Goal: Task Accomplishment & Management: Use online tool/utility

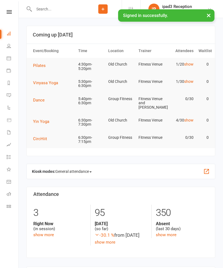
click at [9, 60] on icon at bounding box center [9, 58] width 4 height 4
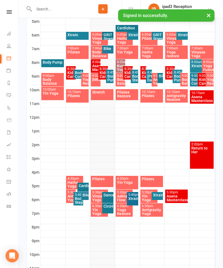
scroll to position [169, 0]
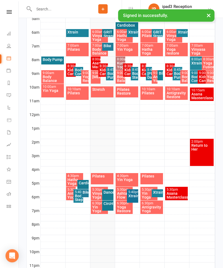
click at [113, 175] on div "Pilates" at bounding box center [102, 179] width 23 height 11
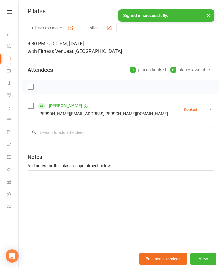
click at [51, 25] on button "Class kiosk mode" at bounding box center [52, 28] width 51 height 10
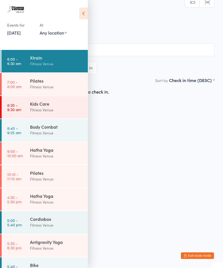
click at [82, 14] on icon at bounding box center [83, 14] width 9 height 12
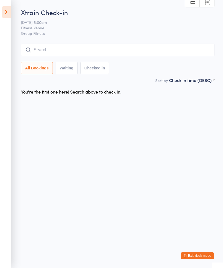
click at [3, 11] on icon at bounding box center [6, 12] width 9 height 12
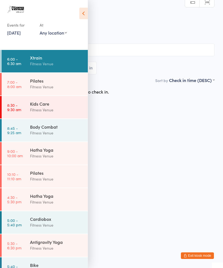
click at [193, 38] on div "Xtrain Check-in 21 Jul 6:00am Fitness Venue Group Fitness Manual search Scanner…" at bounding box center [111, 43] width 205 height 70
click at [83, 10] on icon at bounding box center [83, 14] width 9 height 12
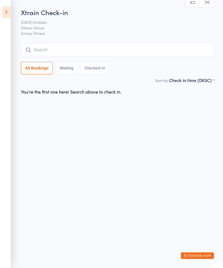
click at [199, 257] on button "Exit kiosk mode" at bounding box center [196, 256] width 33 height 7
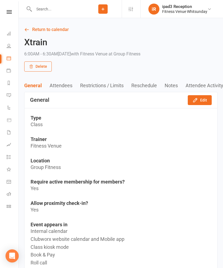
click at [15, 54] on link "Calendar" at bounding box center [13, 59] width 12 height 12
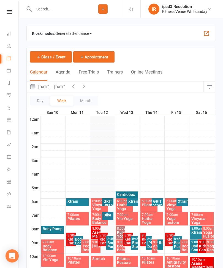
click at [10, 43] on link "People" at bounding box center [13, 46] width 12 height 12
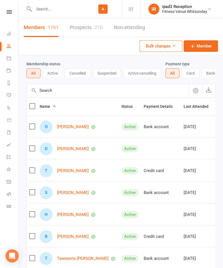
click at [59, 10] on input "text" at bounding box center [58, 9] width 52 height 8
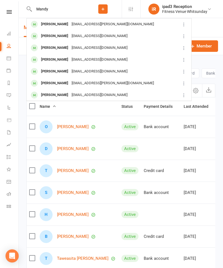
type input "Mandy"
click at [139, 24] on div "Mandy Olsen Mandy.olsen@outlook.com" at bounding box center [103, 24] width 153 height 11
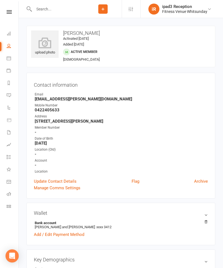
click at [171, 52] on div "upload photo Mandy Olsen Activated 12 August, 2025 Added 12 August, 2025 Active…" at bounding box center [120, 46] width 188 height 41
click at [184, 50] on div "upload photo Mandy Olsen Activated 12 August, 2025 Added 12 August, 2025 Active…" at bounding box center [120, 46] width 188 height 41
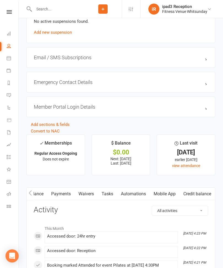
scroll to position [0, 75]
click at [165, 197] on link "Mobile App" at bounding box center [164, 194] width 30 height 13
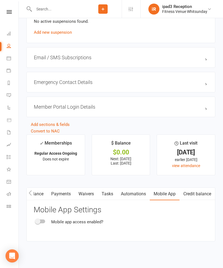
scroll to position [408, 0]
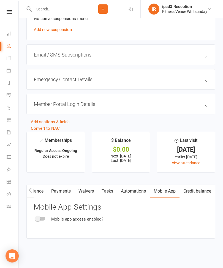
click at [40, 216] on span at bounding box center [37, 218] width 5 height 5
click at [36, 218] on input "checkbox" at bounding box center [36, 218] width 0 height 0
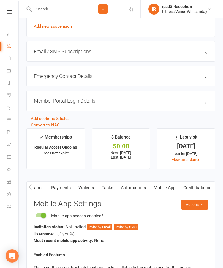
click at [129, 228] on button "Invite by SMS" at bounding box center [125, 227] width 24 height 7
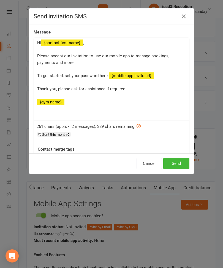
click at [177, 164] on button "Send" at bounding box center [176, 164] width 26 height 12
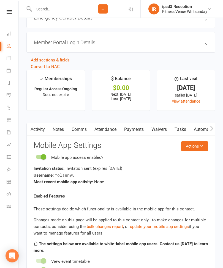
scroll to position [550, 0]
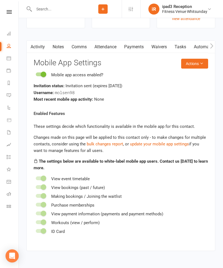
click at [42, 77] on span at bounding box center [43, 74] width 5 height 5
click at [36, 74] on input "checkbox" at bounding box center [36, 74] width 0 height 0
click at [41, 73] on div at bounding box center [40, 75] width 9 height 4
click at [36, 74] on input "checkbox" at bounding box center [36, 74] width 0 height 0
checkbox input "true"
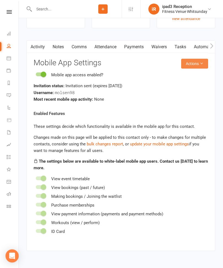
click at [195, 65] on button "Actions" at bounding box center [194, 64] width 27 height 10
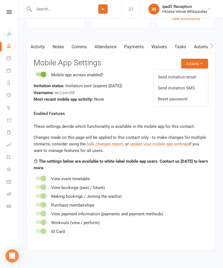
click at [191, 76] on link "Send invitation email" at bounding box center [180, 77] width 54 height 11
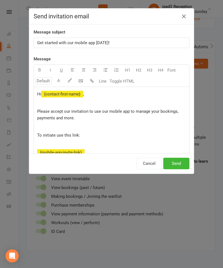
click at [182, 161] on button "Send" at bounding box center [176, 164] width 26 height 12
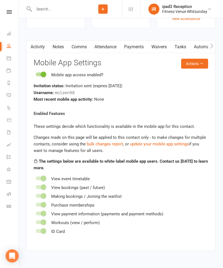
click at [7, 58] on icon at bounding box center [9, 58] width 4 height 4
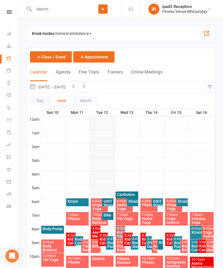
click at [13, 58] on link "Calendar" at bounding box center [13, 59] width 12 height 12
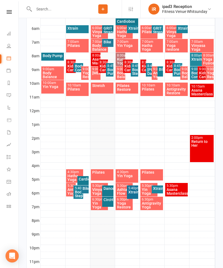
scroll to position [174, 0]
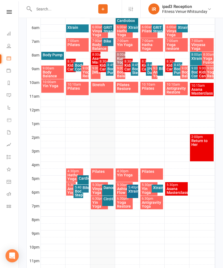
click at [111, 173] on div "Pilates" at bounding box center [102, 172] width 21 height 4
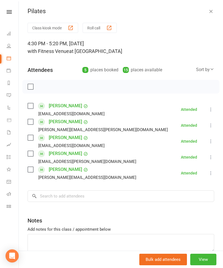
click at [59, 31] on button "Class kiosk mode" at bounding box center [52, 28] width 51 height 10
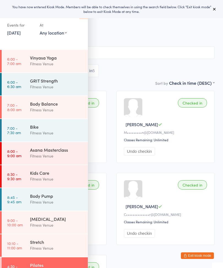
click at [214, 10] on icon at bounding box center [214, 9] width 4 height 4
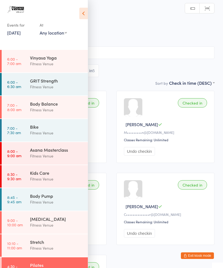
click at [83, 14] on icon at bounding box center [83, 14] width 9 height 12
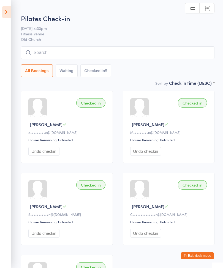
click at [125, 53] on input "search" at bounding box center [117, 52] width 193 height 13
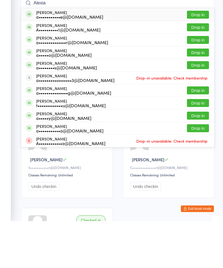
type input "Alexia"
click at [199, 58] on button "Drop in" at bounding box center [198, 62] width 22 height 8
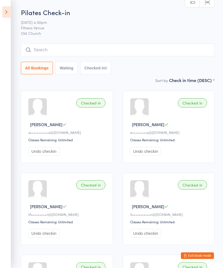
click at [129, 43] on div "Pilates Check-in 12 Aug 4:30pm Fitness Venue Old Church Manual search Scanner i…" at bounding box center [117, 43] width 193 height 70
click at [88, 44] on input "search" at bounding box center [117, 50] width 193 height 13
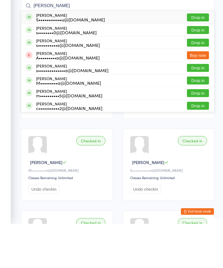
type input "Sabrina"
click at [199, 58] on button "Drop in" at bounding box center [198, 62] width 22 height 8
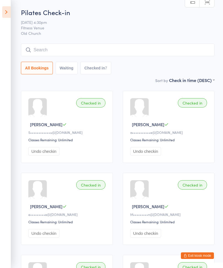
click at [118, 45] on input "search" at bounding box center [117, 50] width 193 height 13
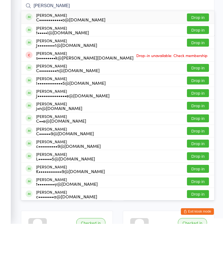
type input "Clara"
click at [196, 58] on button "Drop in" at bounding box center [198, 62] width 22 height 8
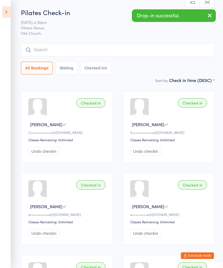
click at [211, 15] on icon "button" at bounding box center [209, 15] width 7 height 7
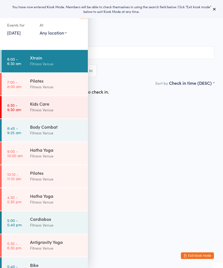
click at [214, 9] on icon at bounding box center [214, 9] width 4 height 4
click at [214, 6] on button at bounding box center [214, 9] width 7 height 7
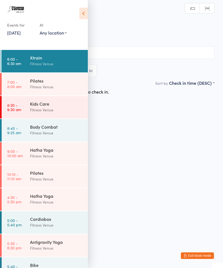
click at [77, 13] on div "Events for [DATE] [DATE] [DATE] Sun Mon Tue Wed Thu Fri Sat 27 29 30 01 02 03 0…" at bounding box center [44, 21] width 88 height 42
click at [84, 13] on icon at bounding box center [83, 14] width 9 height 12
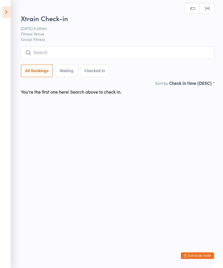
click at [10, 10] on icon at bounding box center [6, 12] width 9 height 12
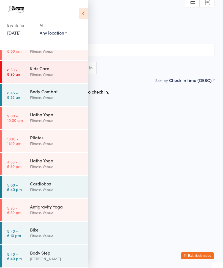
scroll to position [35, 0]
click at [87, 9] on icon at bounding box center [83, 14] width 9 height 12
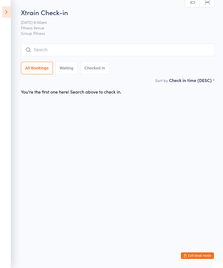
click at [200, 253] on button "Exit kiosk mode" at bounding box center [196, 256] width 33 height 7
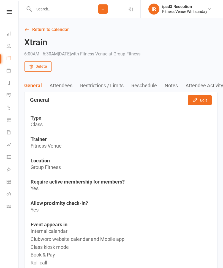
click at [9, 58] on icon at bounding box center [9, 58] width 4 height 4
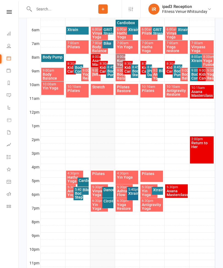
scroll to position [180, 0]
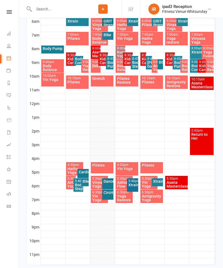
click at [101, 168] on div "Pilates" at bounding box center [102, 167] width 23 height 11
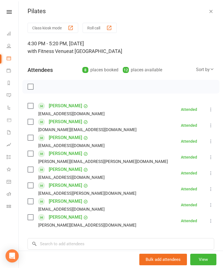
click at [56, 25] on button "Class kiosk mode" at bounding box center [52, 28] width 51 height 10
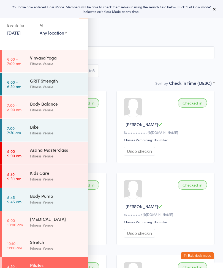
click at [212, 4] on div "You have now entered Kiosk Mode. Members will be able to check themselves in us…" at bounding box center [111, 9] width 223 height 18
click at [213, 11] on icon at bounding box center [214, 9] width 4 height 4
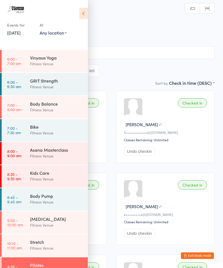
click at [84, 13] on icon at bounding box center [83, 14] width 9 height 12
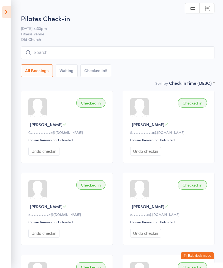
click at [107, 54] on input "search" at bounding box center [117, 52] width 193 height 13
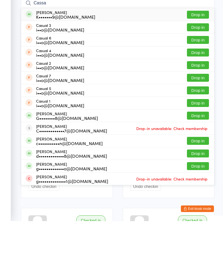
type input "Cassa"
click at [198, 58] on button "Drop in" at bounding box center [198, 62] width 22 height 8
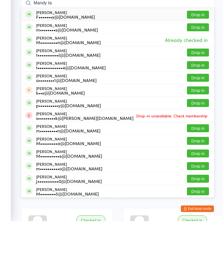
type input "Mandy ta"
click at [199, 58] on button "Drop in" at bounding box center [198, 62] width 22 height 8
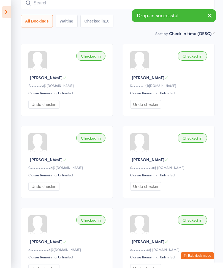
click at [96, 1] on input "search" at bounding box center [117, 3] width 193 height 13
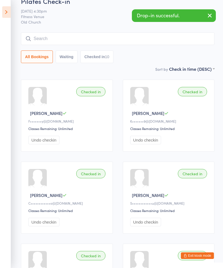
scroll to position [0, 0]
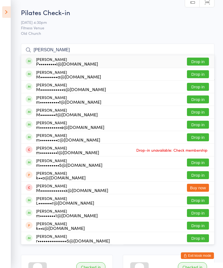
type input "Maria perd"
click at [198, 62] on button "Drop in" at bounding box center [198, 62] width 22 height 8
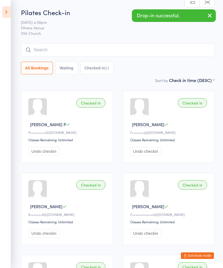
click at [112, 51] on input "search" at bounding box center [117, 50] width 193 height 13
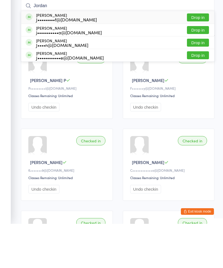
type input "Jordan"
click at [198, 70] on button "Drop in" at bounding box center [198, 74] width 22 height 8
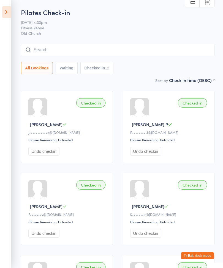
click at [118, 51] on input "search" at bounding box center [117, 50] width 193 height 13
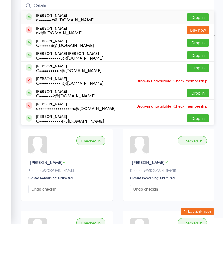
type input "Catalin"
click at [201, 58] on button "Drop in" at bounding box center [198, 62] width 22 height 8
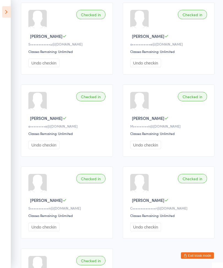
scroll to position [336, 0]
